Goal: Navigation & Orientation: Find specific page/section

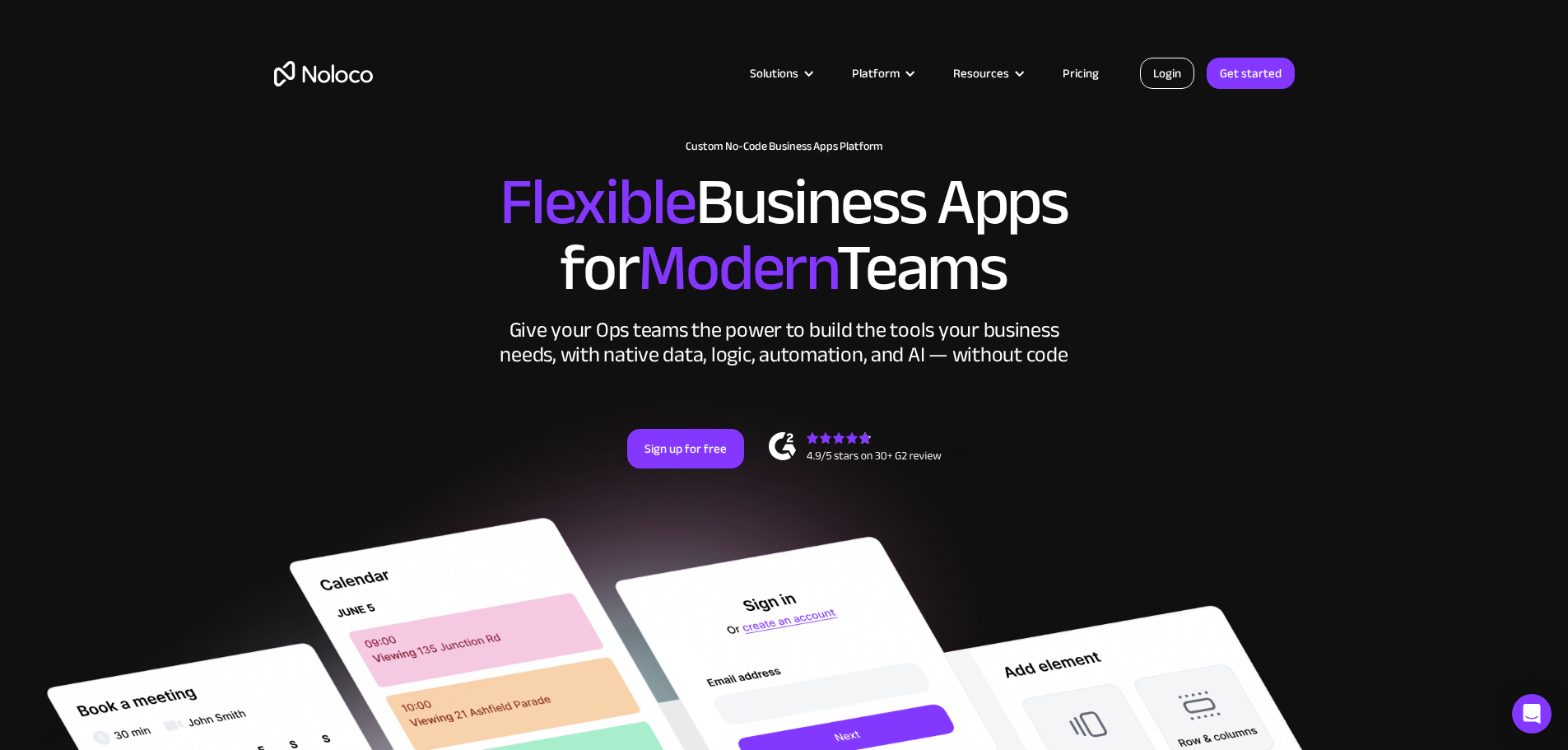
click at [1165, 78] on link "Login" at bounding box center [1167, 73] width 54 height 31
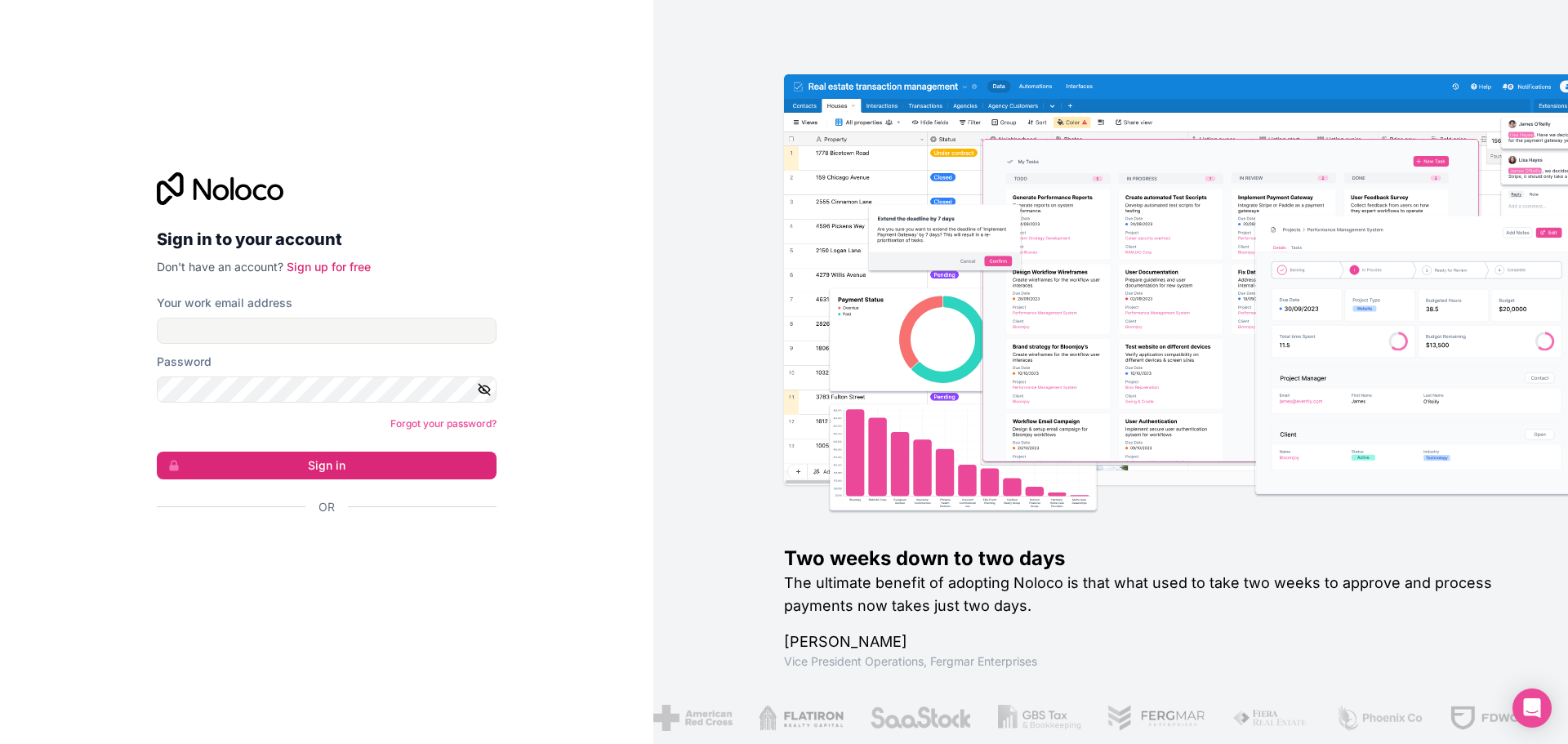
click at [198, 348] on form "Your work email address Password Forgot your password? Sign in Or" at bounding box center [327, 433] width 340 height 277
click at [204, 335] on input "Your work email address" at bounding box center [327, 331] width 340 height 26
type input "[PERSON_NAME][EMAIL_ADDRESS][DOMAIN_NAME]"
click at [481, 391] on icon "button" at bounding box center [484, 389] width 11 height 7
click at [481, 390] on icon "button" at bounding box center [484, 389] width 15 height 15
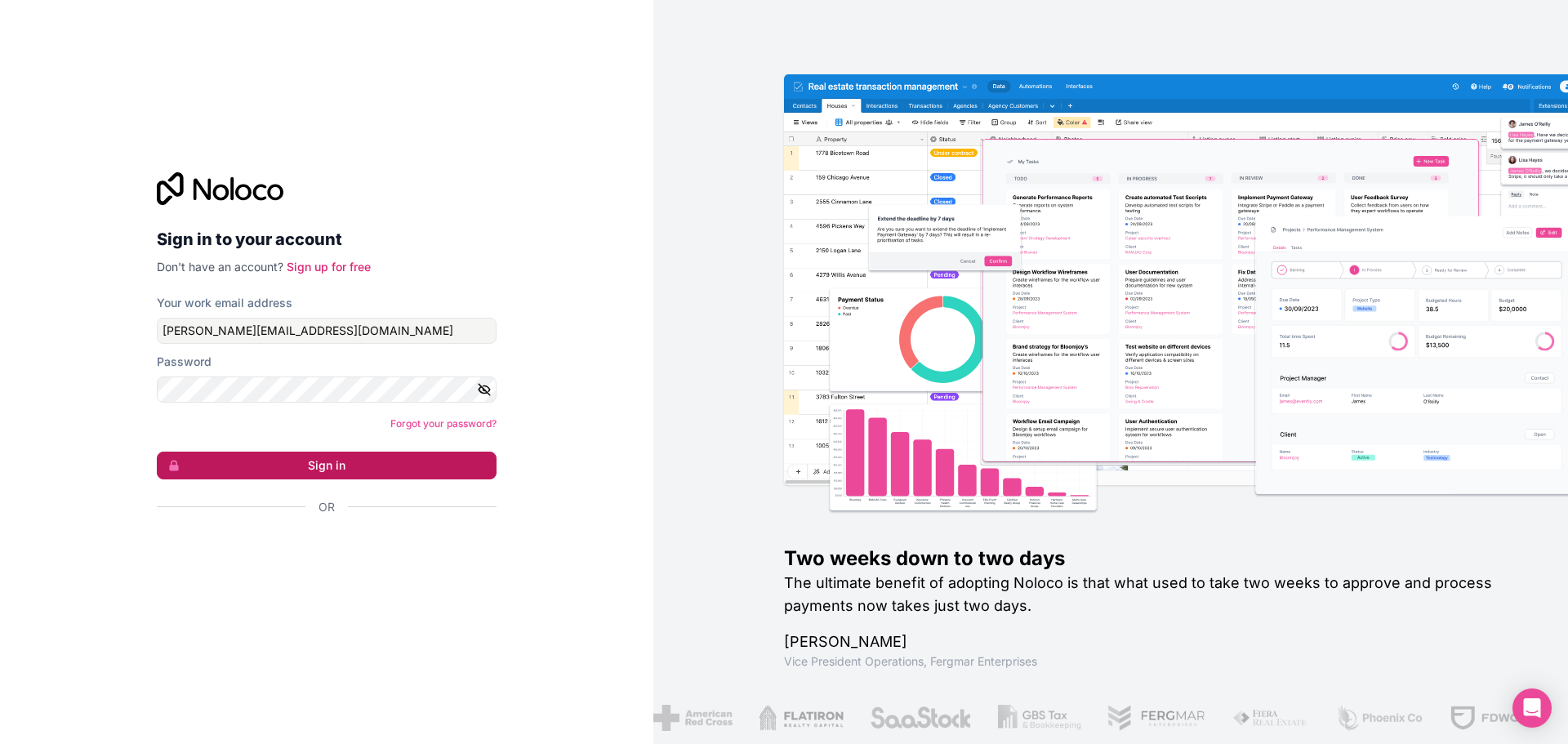
click at [386, 468] on button "Sign in" at bounding box center [327, 466] width 340 height 28
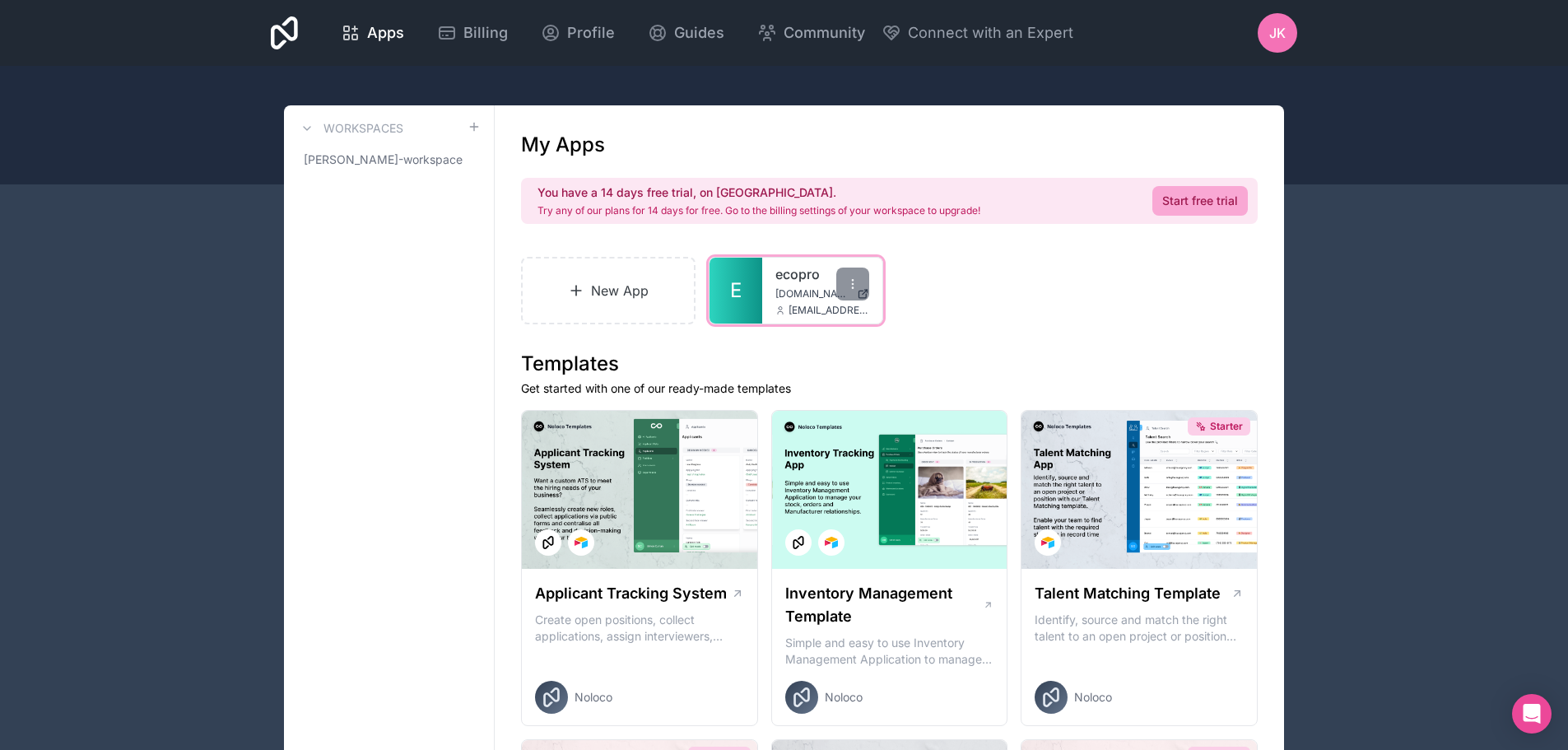
click at [786, 288] on span "[DOMAIN_NAME]" at bounding box center [813, 294] width 75 height 13
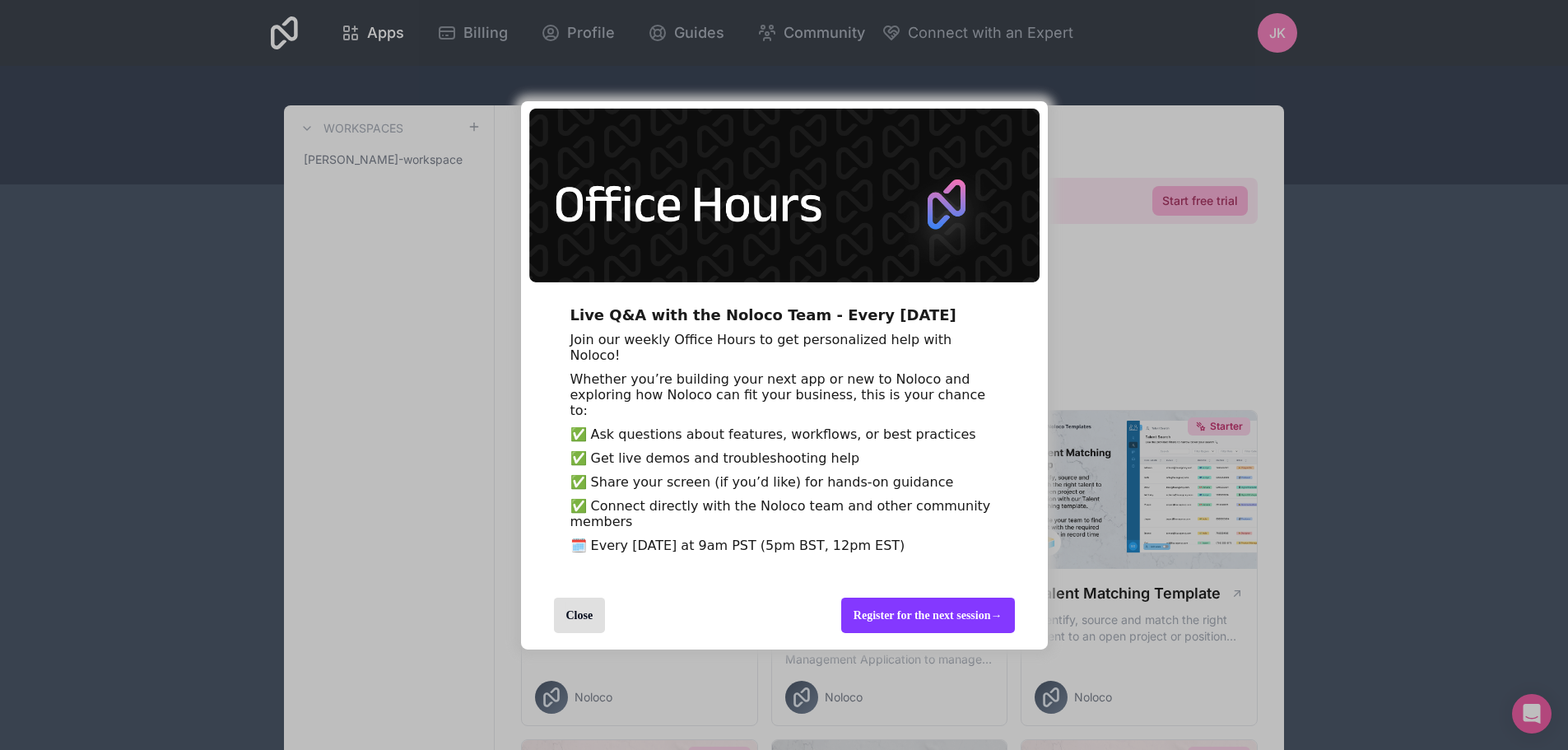
click at [581, 633] on div "Close" at bounding box center [579, 616] width 51 height 36
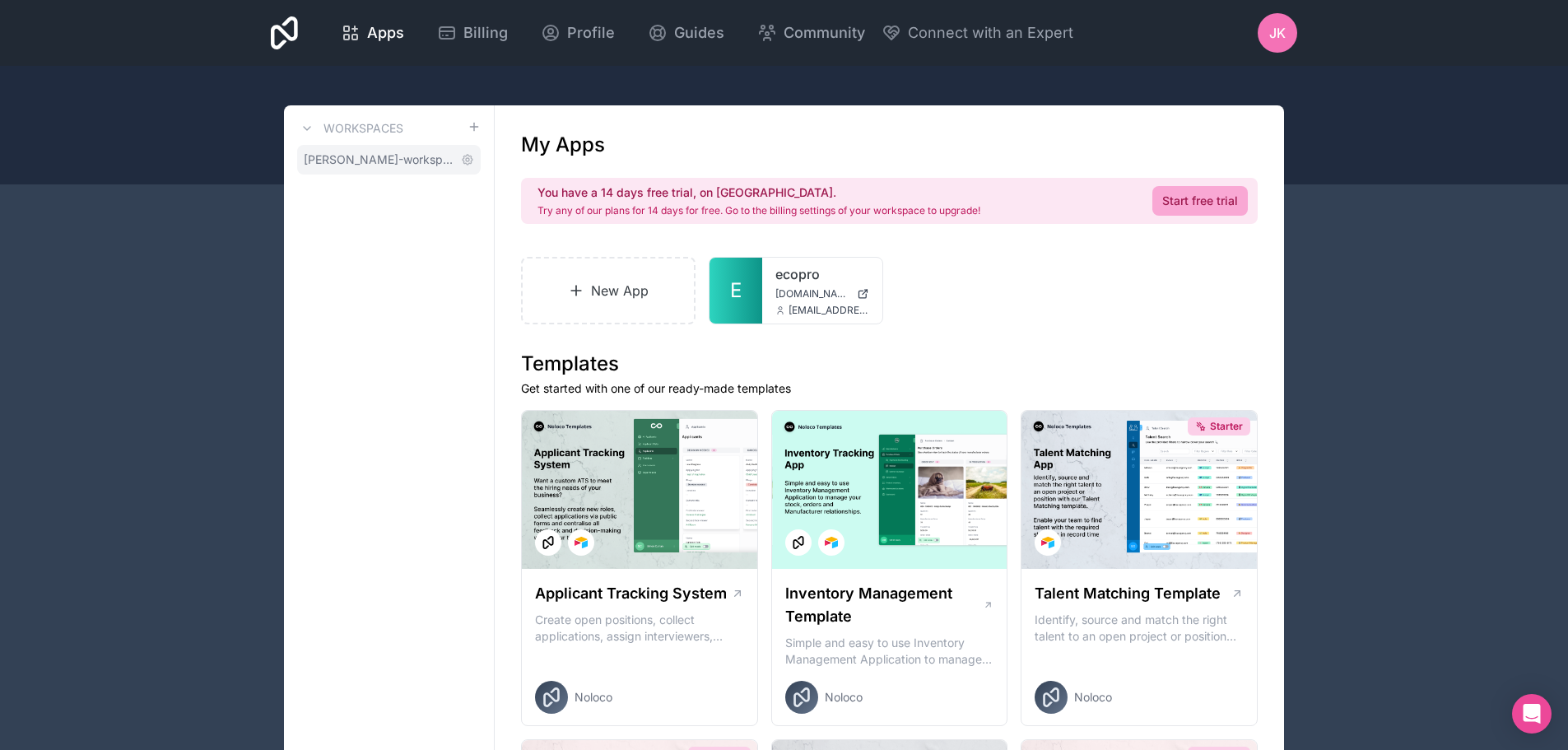
click at [351, 165] on span "[PERSON_NAME]-workspace" at bounding box center [379, 160] width 151 height 17
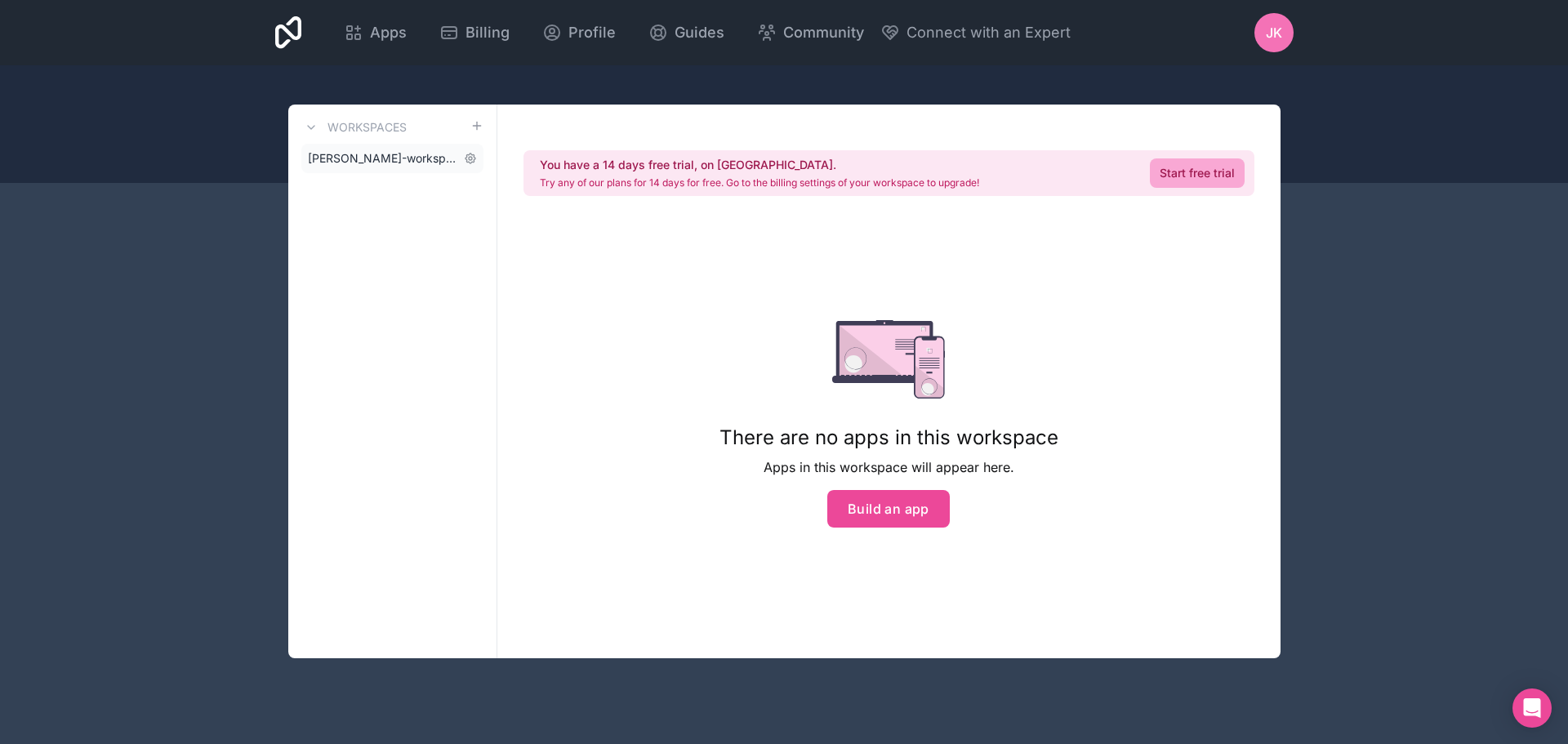
click at [349, 164] on span "[PERSON_NAME]-workspace" at bounding box center [383, 158] width 150 height 17
click at [363, 203] on div "Workspaces [PERSON_NAME]-workspace" at bounding box center [392, 381] width 209 height 554
click at [364, 130] on h3 "Workspaces" at bounding box center [367, 127] width 79 height 17
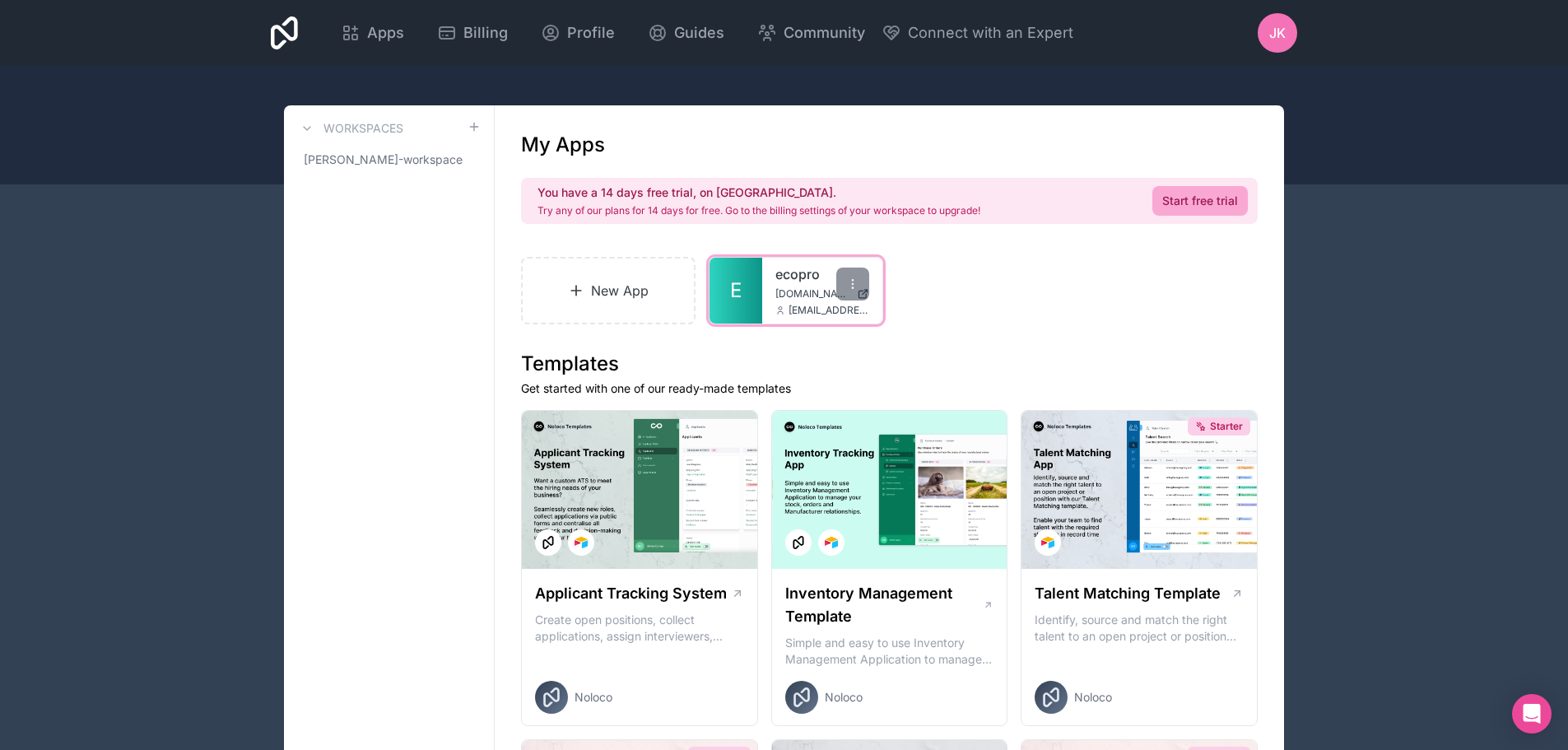
click at [800, 289] on span "[DOMAIN_NAME]" at bounding box center [813, 294] width 75 height 13
click at [853, 284] on icon at bounding box center [852, 283] width 1 height 1
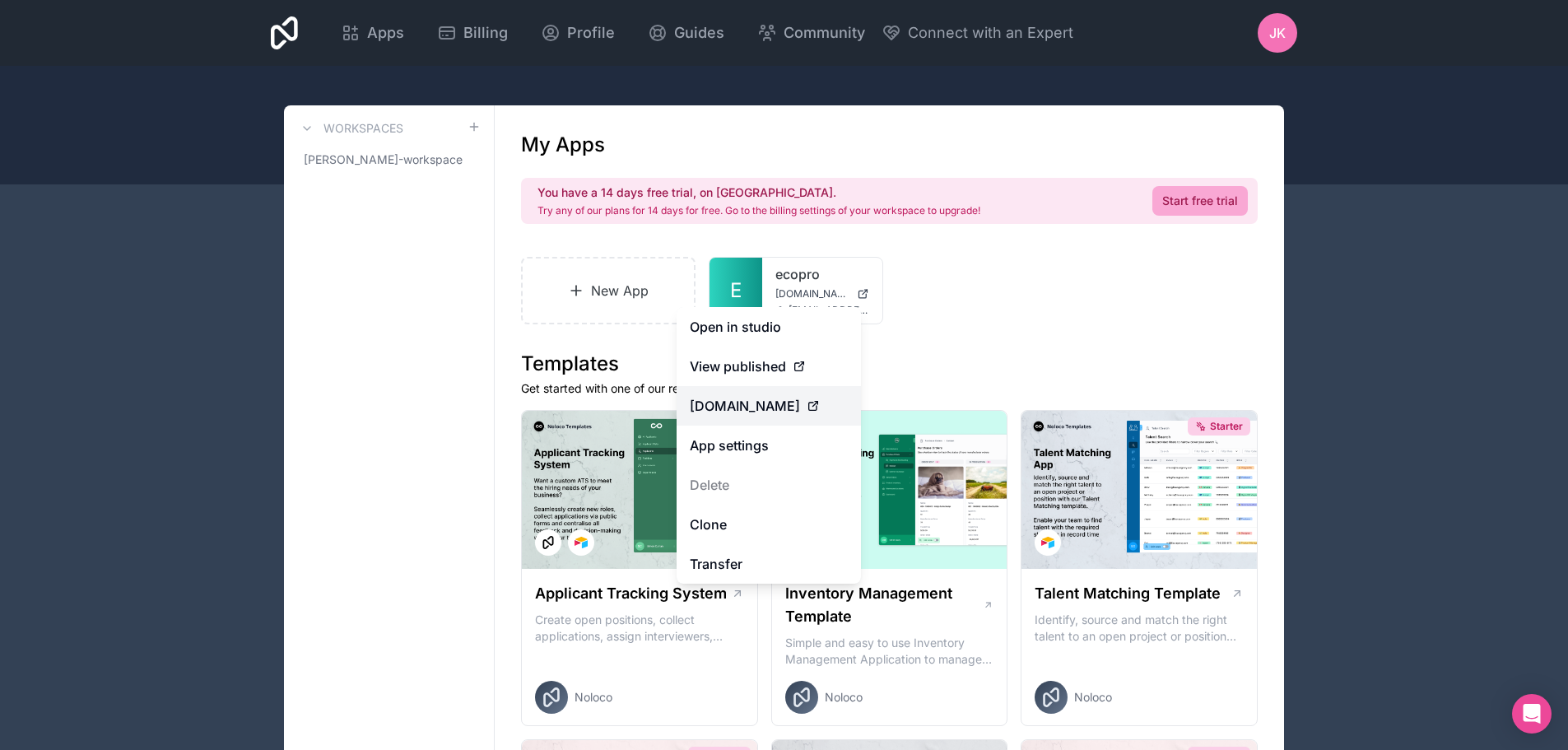
click at [739, 411] on span "[DOMAIN_NAME]" at bounding box center [745, 406] width 110 height 20
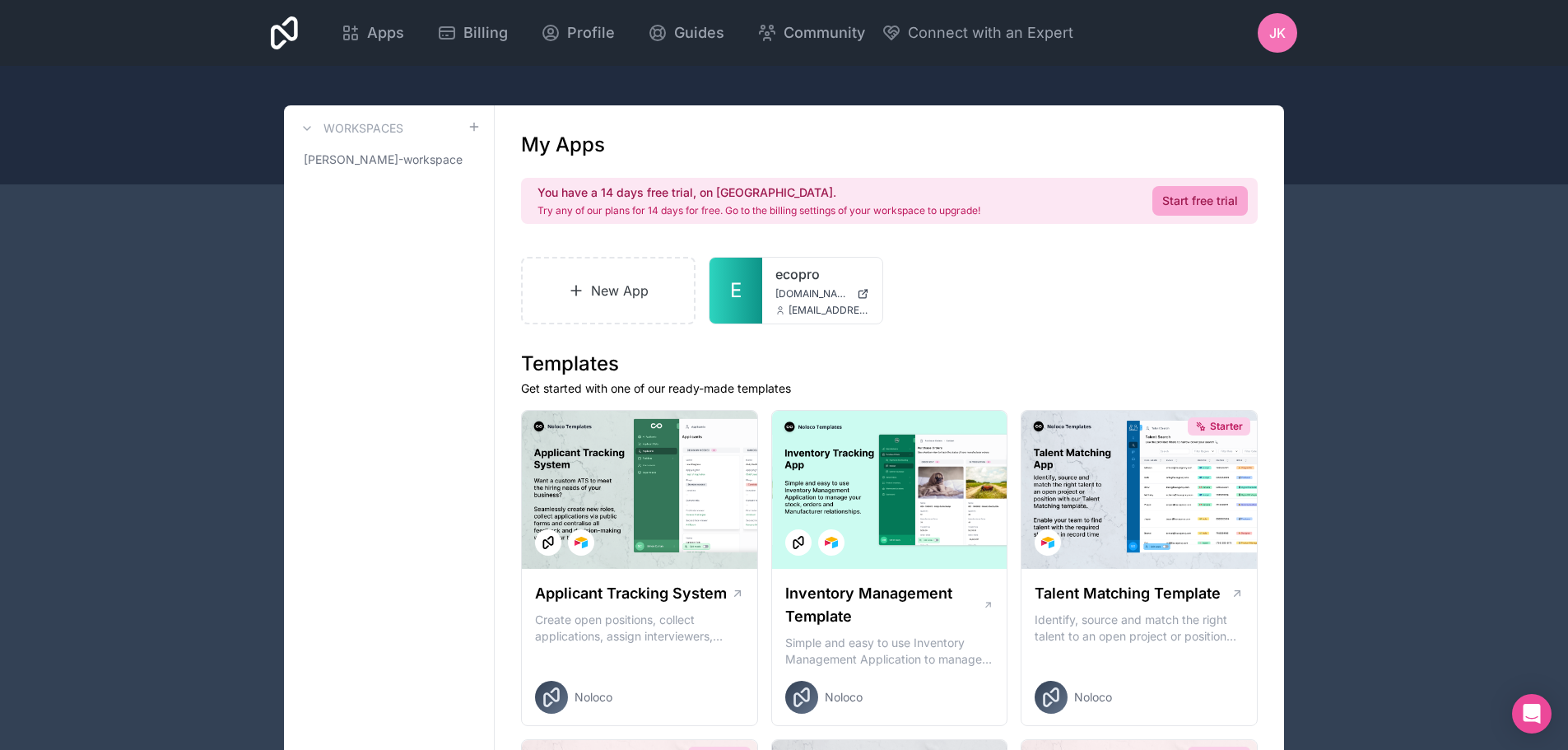
click at [1097, 284] on div "New App E ecopro [DOMAIN_NAME] [EMAIL_ADDRESS][DOMAIN_NAME]" at bounding box center [889, 290] width 737 height 67
click at [791, 296] on span "[DOMAIN_NAME]" at bounding box center [813, 294] width 75 height 13
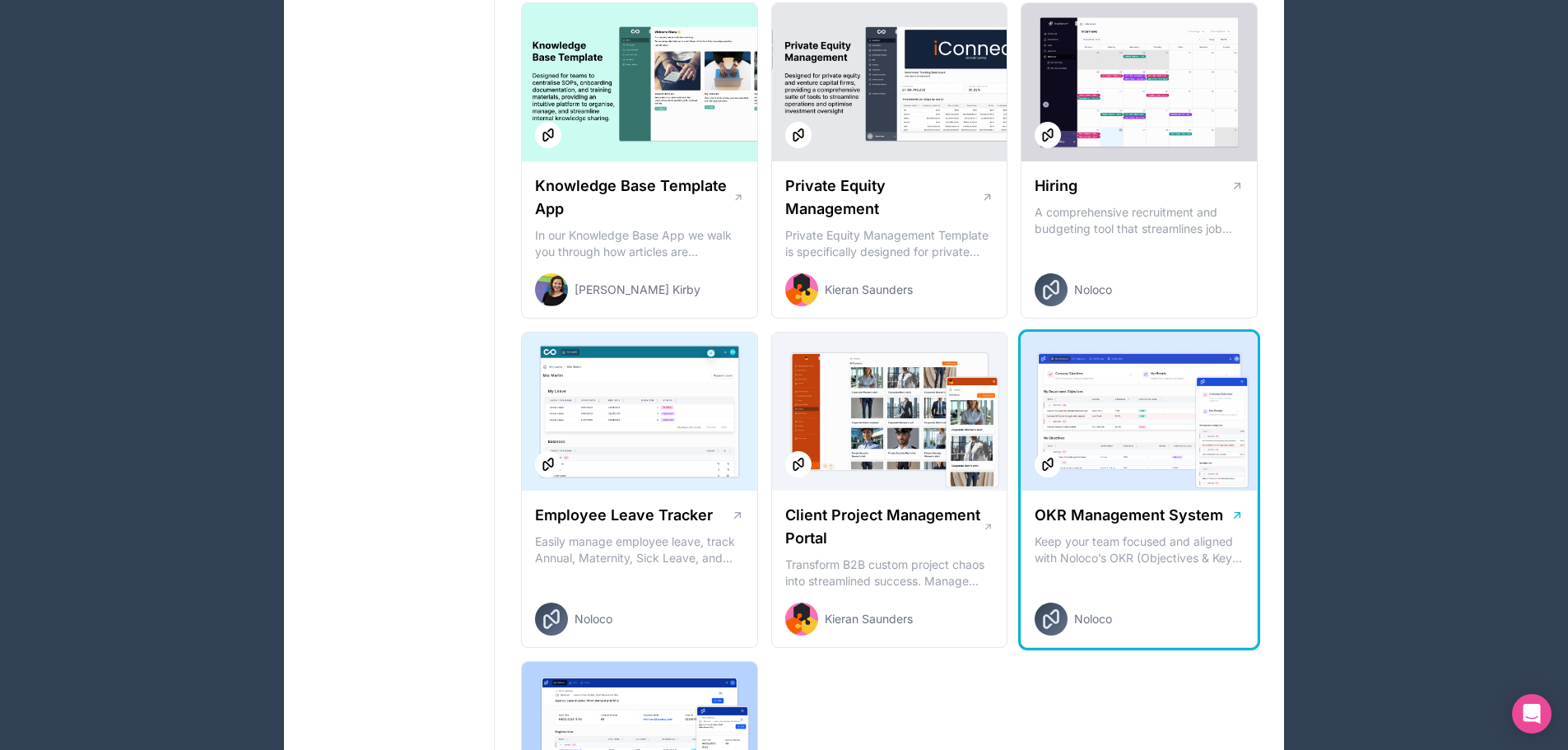
scroll to position [2057, 0]
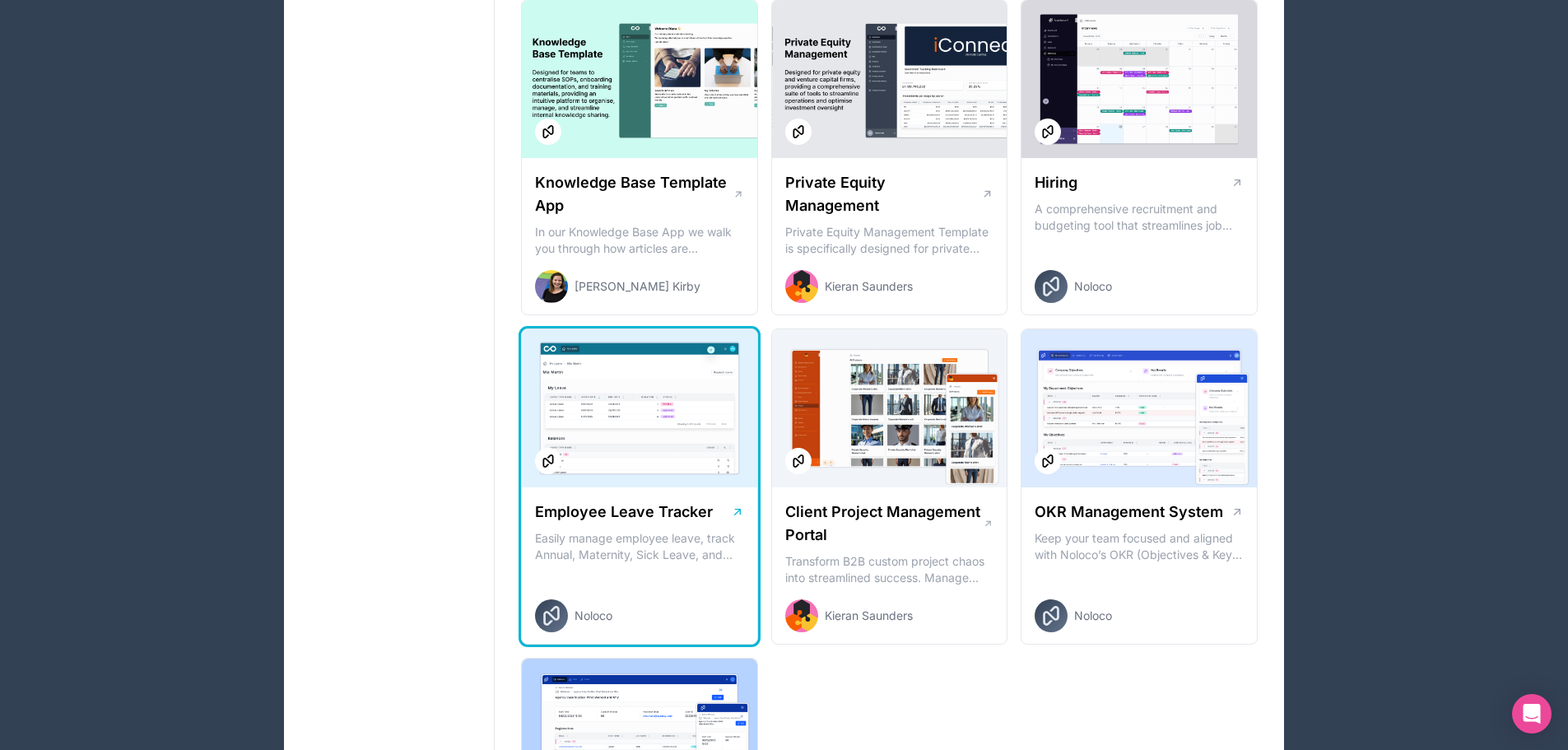
click at [660, 547] on p "Easily manage employee leave, track Annual, Maternity, Sick Leave, and more. Ke…" at bounding box center [640, 546] width 209 height 33
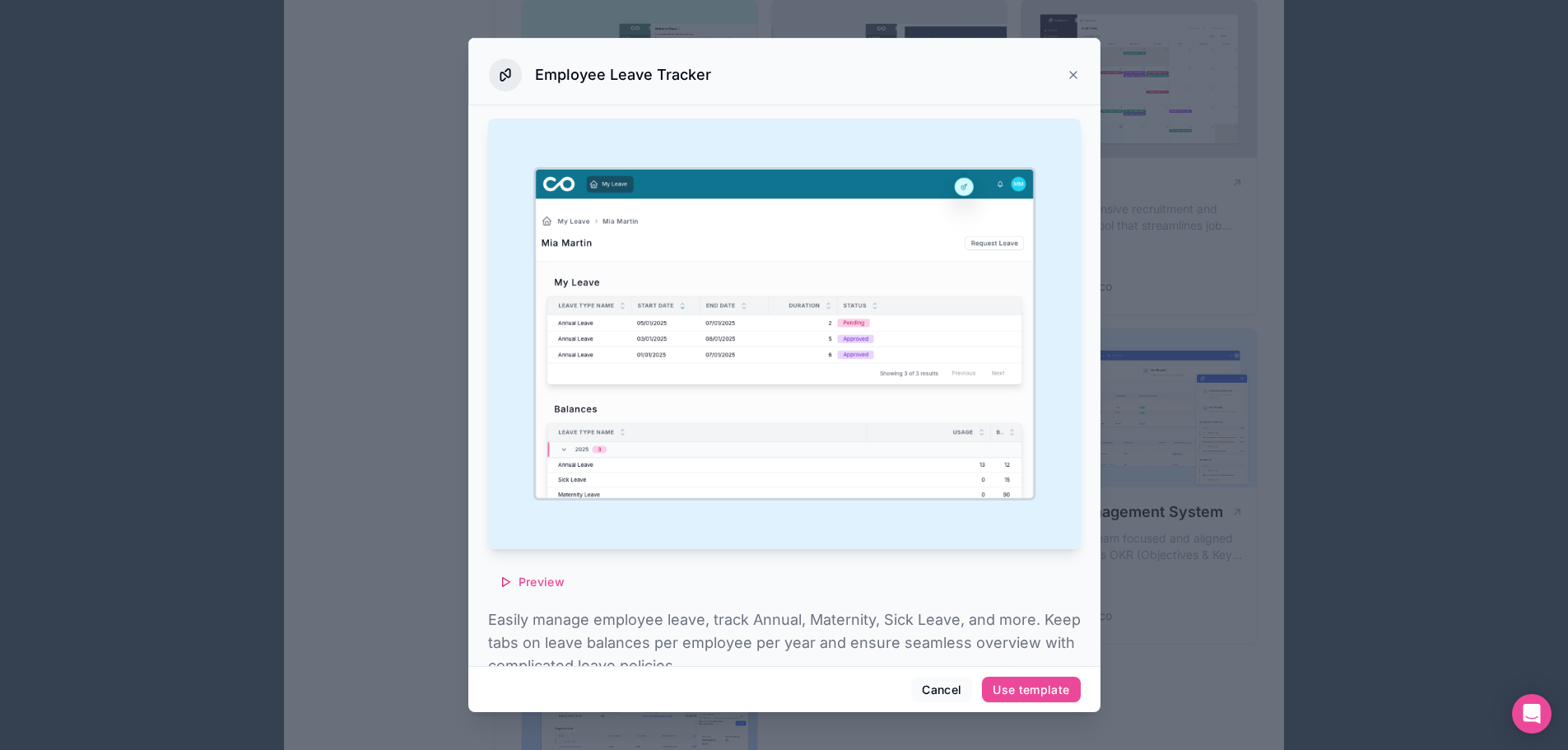
scroll to position [68, 0]
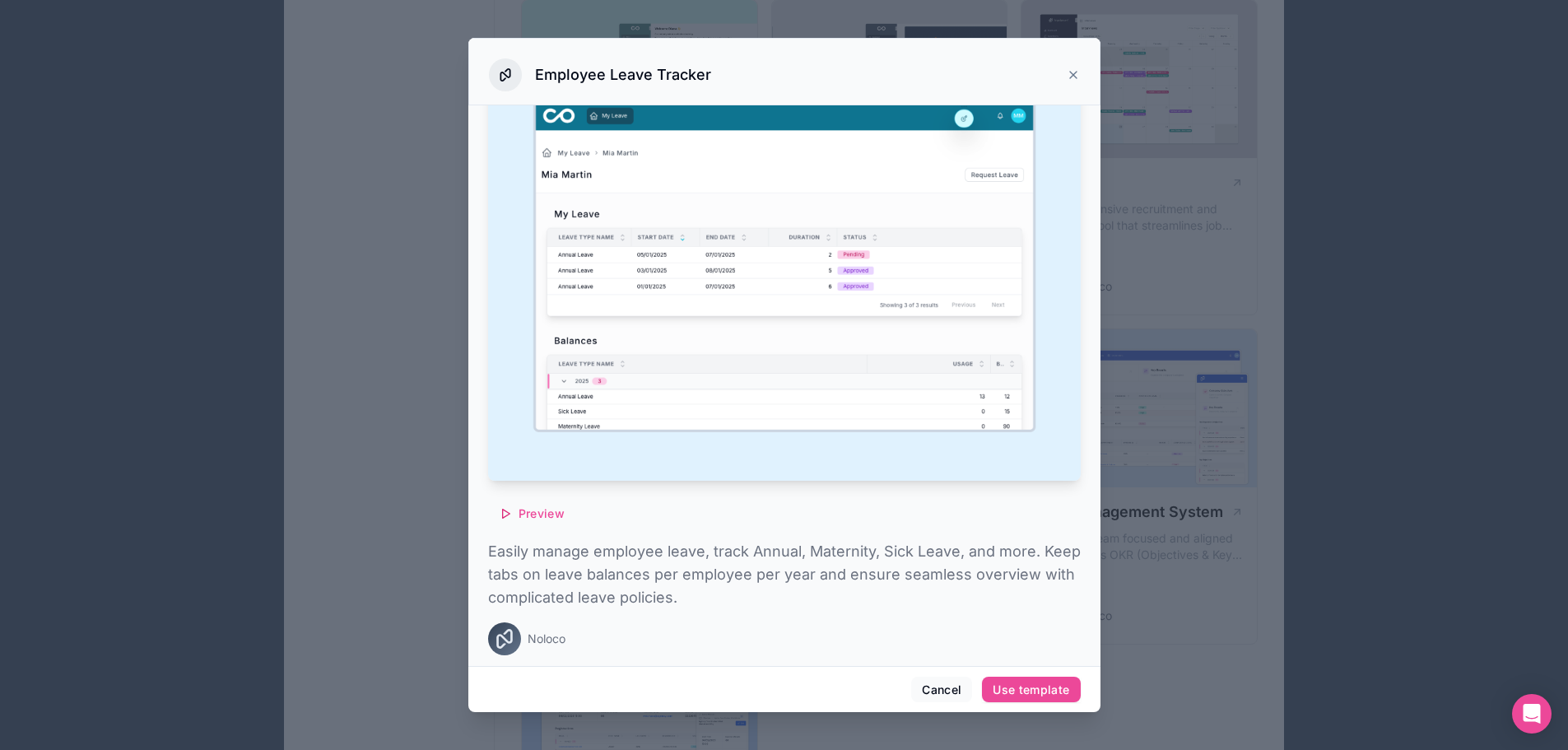
click at [1077, 77] on icon at bounding box center [1073, 75] width 13 height 13
